Goal: Task Accomplishment & Management: Manage account settings

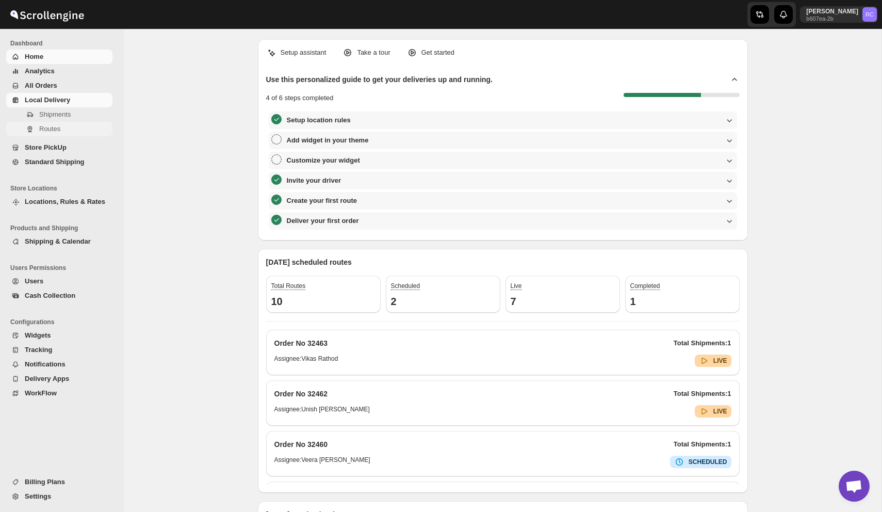
click at [49, 130] on span "Routes" at bounding box center [49, 129] width 21 height 8
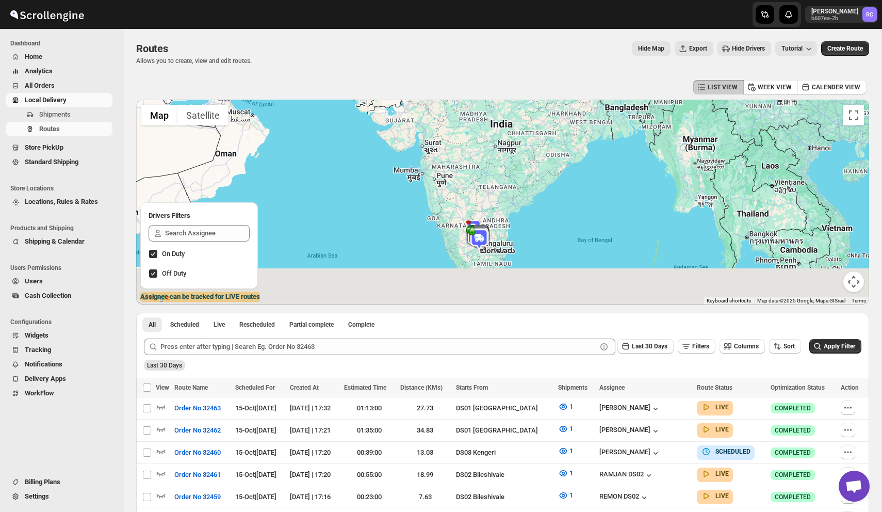
drag, startPoint x: 498, startPoint y: 214, endPoint x: 487, endPoint y: 108, distance: 105.9
click at [487, 108] on div at bounding box center [502, 202] width 733 height 205
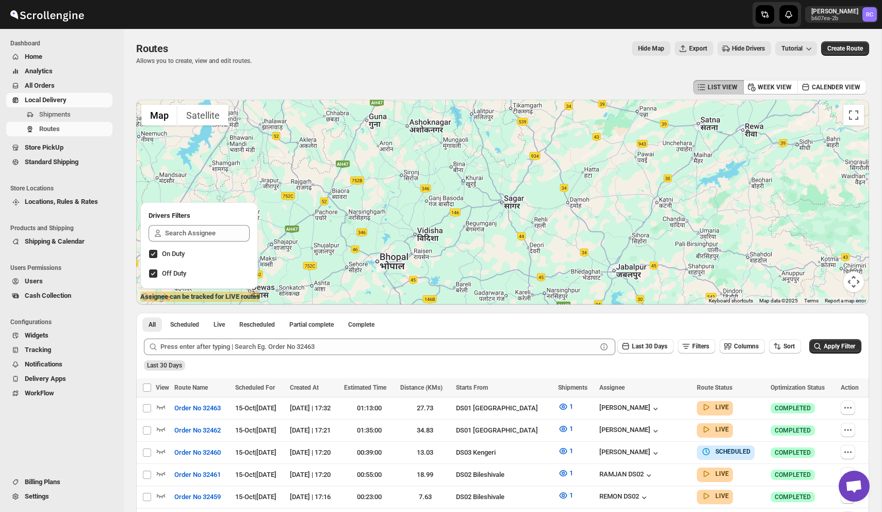
drag, startPoint x: 486, startPoint y: 226, endPoint x: 486, endPoint y: 49, distance: 177.0
click at [486, 57] on div "Routes. This page is ready Routes Allows you to create, view and edit routes. H…" at bounding box center [503, 337] width 758 height 617
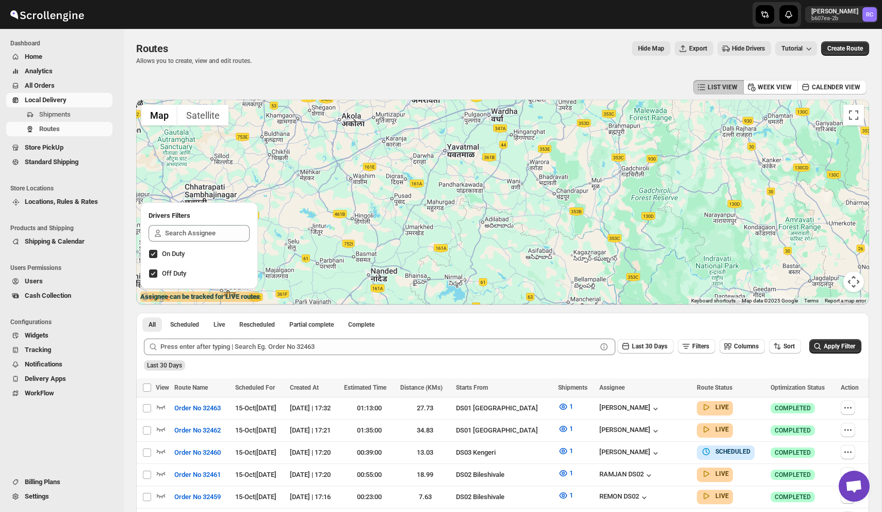
drag, startPoint x: 491, startPoint y: 234, endPoint x: 491, endPoint y: 83, distance: 151.7
click at [491, 91] on div "LIST VIEW WEEK VIEW CALENDER VIEW ← Move left → Move right ↑ Move up ↓ Move dow…" at bounding box center [502, 361] width 733 height 568
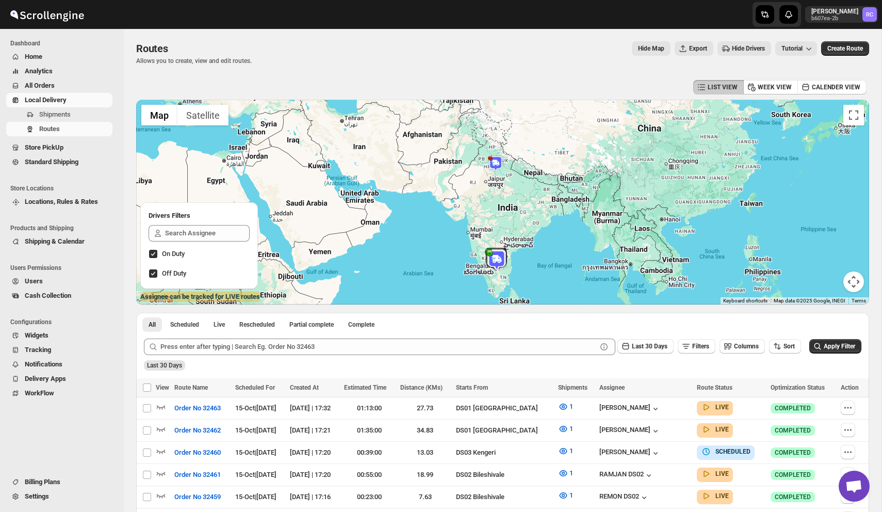
drag, startPoint x: 459, startPoint y: 278, endPoint x: 453, endPoint y: 244, distance: 35.1
click at [453, 244] on div at bounding box center [502, 202] width 733 height 205
click at [532, 58] on div "Routes Allows you to create, view and edit routes. Hide Map Export Hide Drivers…" at bounding box center [502, 53] width 733 height 24
click at [499, 263] on img at bounding box center [497, 260] width 21 height 21
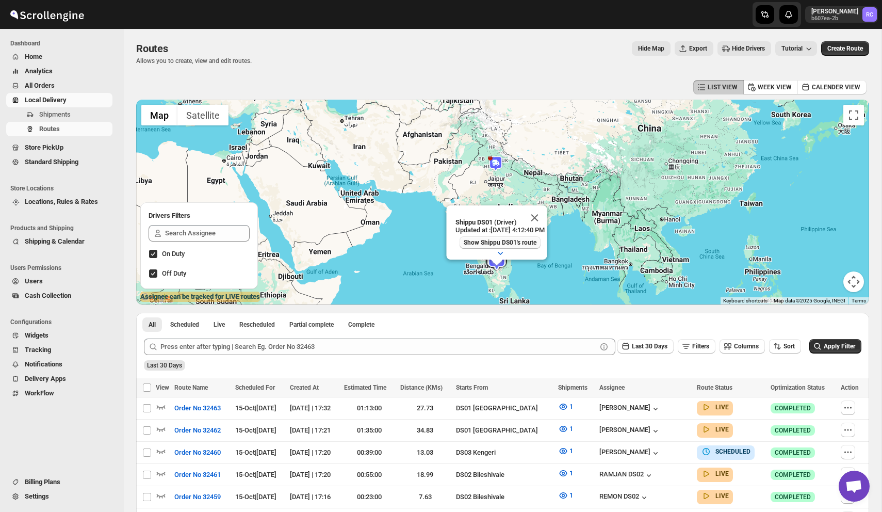
click at [497, 244] on span "Show Shippu DS01's route" at bounding box center [499, 242] width 73 height 8
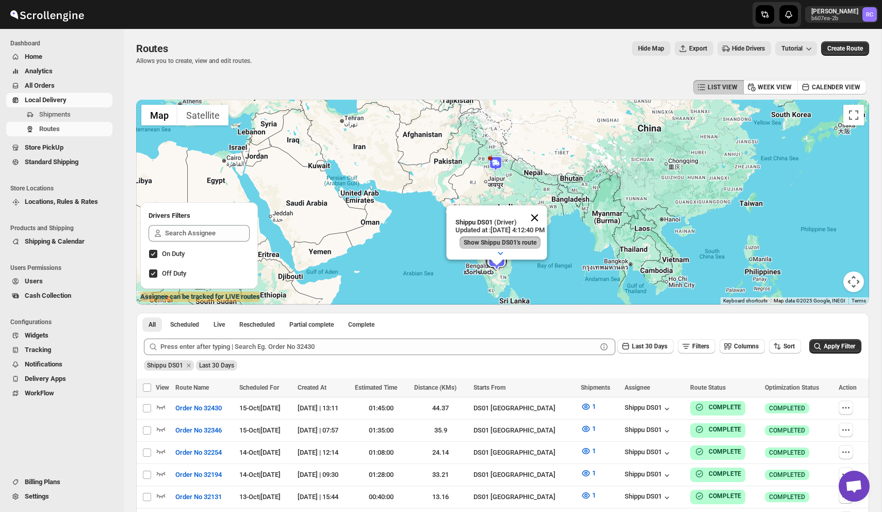
click at [543, 220] on button "Close" at bounding box center [534, 217] width 25 height 25
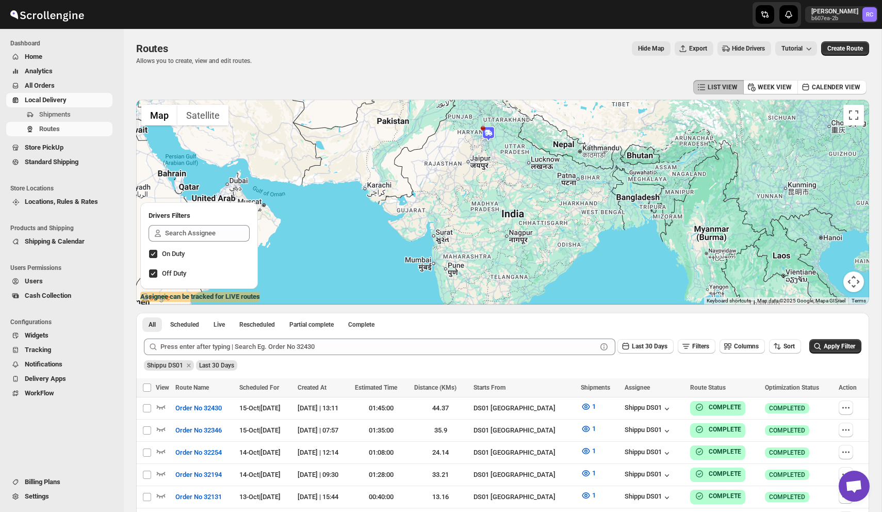
drag, startPoint x: 499, startPoint y: 261, endPoint x: 502, endPoint y: 131, distance: 129.5
click at [502, 131] on div at bounding box center [502, 202] width 733 height 205
drag, startPoint x: 501, startPoint y: 219, endPoint x: 501, endPoint y: 123, distance: 96.0
click at [501, 123] on div at bounding box center [502, 202] width 733 height 205
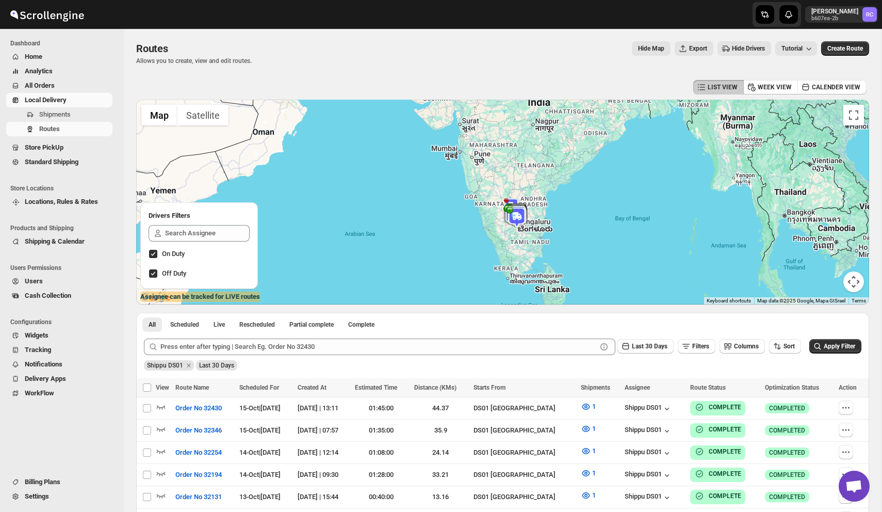
drag, startPoint x: 491, startPoint y: 234, endPoint x: 515, endPoint y: 107, distance: 129.3
click at [515, 107] on div at bounding box center [502, 202] width 733 height 205
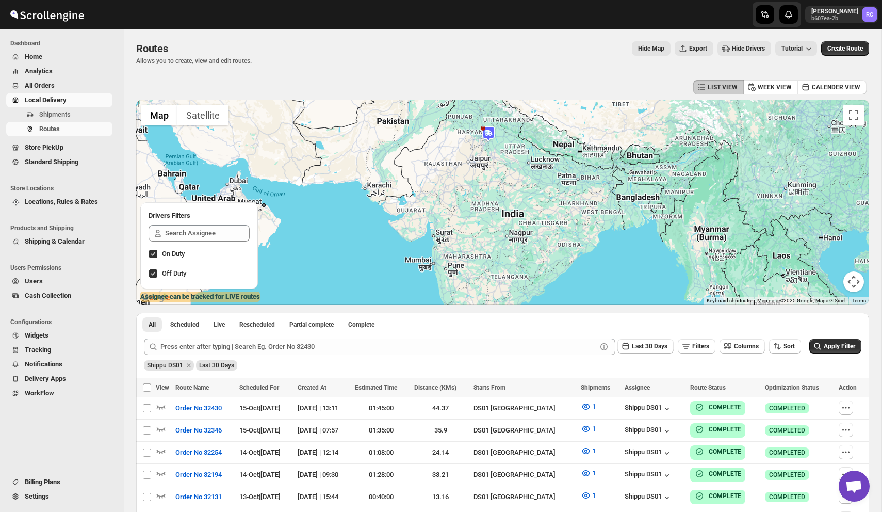
drag, startPoint x: 496, startPoint y: 243, endPoint x: 546, endPoint y: 188, distance: 74.1
click at [546, 188] on div at bounding box center [502, 202] width 733 height 205
click at [830, 12] on p "Rahul Chopra" at bounding box center [835, 11] width 47 height 8
click at [829, 107] on button "Logout" at bounding box center [844, 113] width 61 height 17
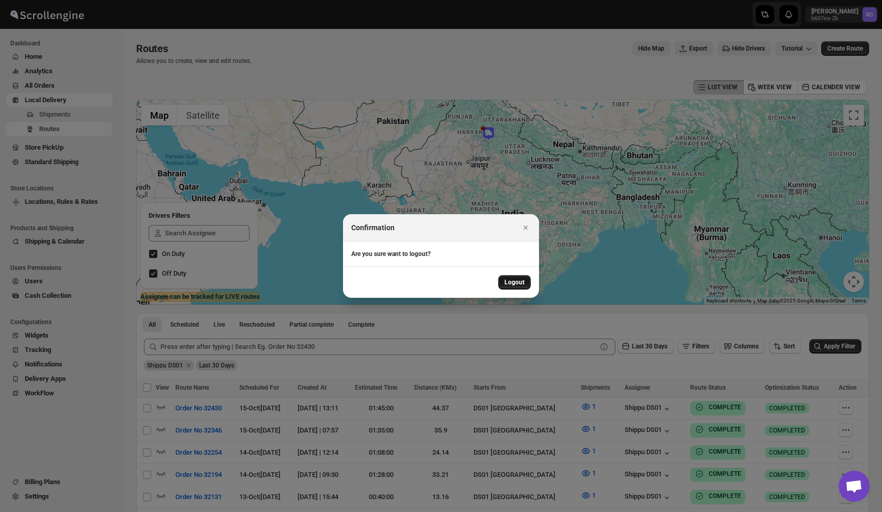
click at [513, 284] on span "Logout" at bounding box center [515, 282] width 20 height 8
